Goal: Transaction & Acquisition: Purchase product/service

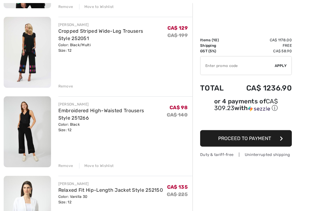
scroll to position [143, 0]
click at [105, 165] on div "Move to Wishlist" at bounding box center [96, 166] width 35 height 6
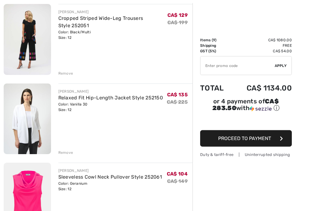
scroll to position [155, 0]
click at [64, 152] on div "Remove" at bounding box center [65, 153] width 15 height 6
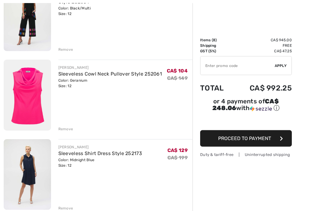
click at [64, 128] on div "Remove" at bounding box center [65, 130] width 15 height 6
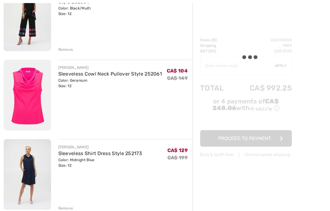
scroll to position [179, 0]
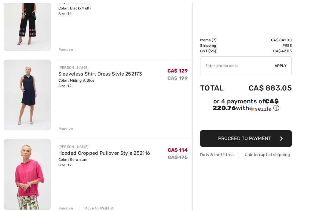
click at [65, 128] on div "Remove" at bounding box center [65, 129] width 15 height 6
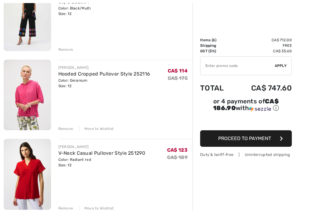
click at [103, 131] on div "Move to Wishlist" at bounding box center [96, 129] width 35 height 6
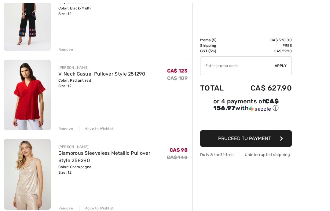
click at [103, 129] on div "Move to Wishlist" at bounding box center [96, 129] width 35 height 6
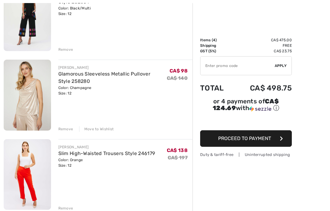
click at [101, 130] on div "Move to Wishlist" at bounding box center [96, 129] width 35 height 6
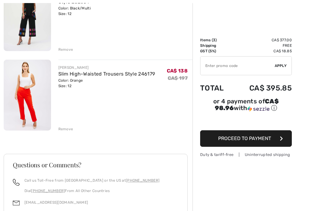
click at [68, 129] on div "Remove" at bounding box center [65, 129] width 15 height 6
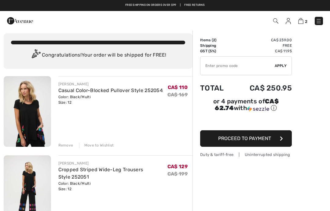
scroll to position [0, 0]
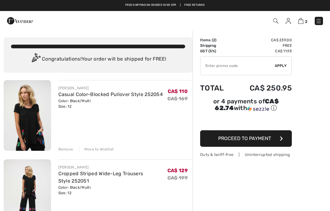
click at [284, 142] on button "Proceed to Payment" at bounding box center [246, 138] width 92 height 17
click at [283, 141] on icon "button" at bounding box center [281, 138] width 3 height 5
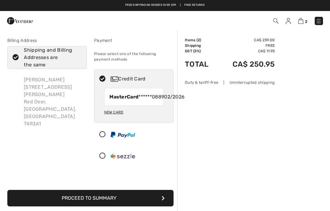
click at [233, 150] on div "Order Summary Details Items ( 2 ) CA$ 239.00 Promo code CA$ 0.00 Shipping Free …" at bounding box center [253, 195] width 153 height 330
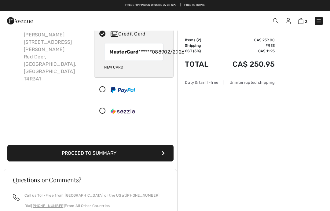
scroll to position [39, 0]
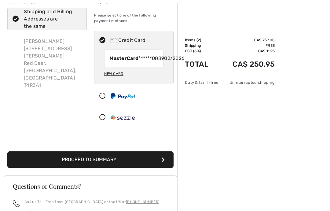
click at [143, 168] on button "Proceed to Summary" at bounding box center [90, 159] width 166 height 17
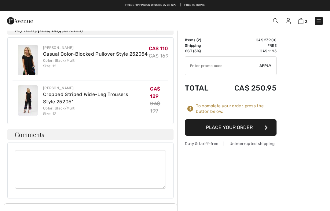
scroll to position [273, 0]
click at [264, 127] on button "Place Your Order" at bounding box center [231, 127] width 92 height 17
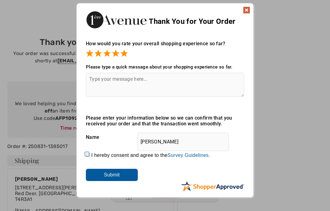
click at [250, 8] on img at bounding box center [246, 9] width 7 height 7
